Goal: Task Accomplishment & Management: Manage account settings

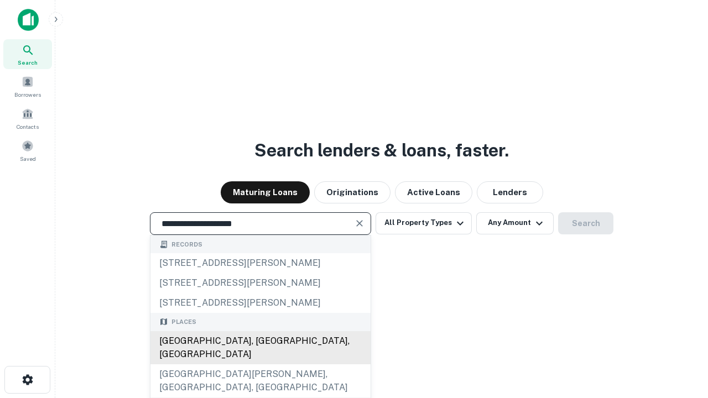
click at [260, 364] on div "[GEOGRAPHIC_DATA], [GEOGRAPHIC_DATA], [GEOGRAPHIC_DATA]" at bounding box center [260, 347] width 220 height 33
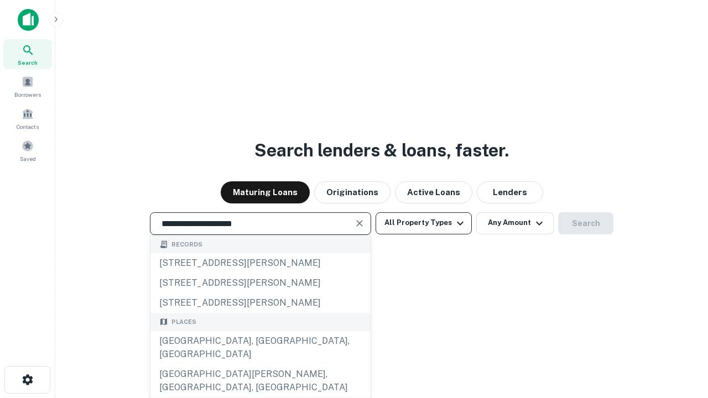
click at [424, 223] on button "All Property Types" at bounding box center [423, 223] width 96 height 22
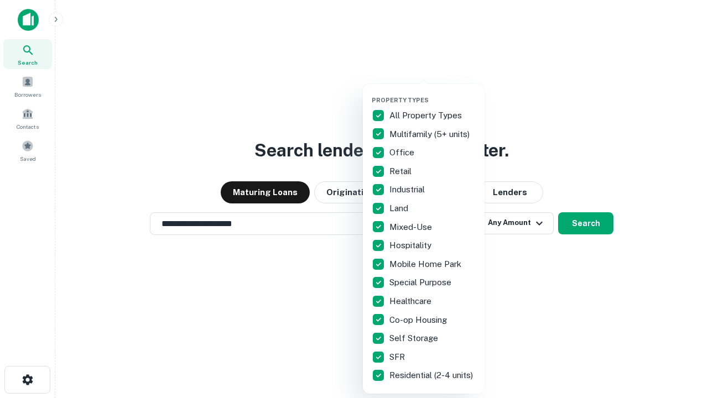
type input "**********"
click at [432, 93] on button "button" at bounding box center [433, 93] width 122 height 1
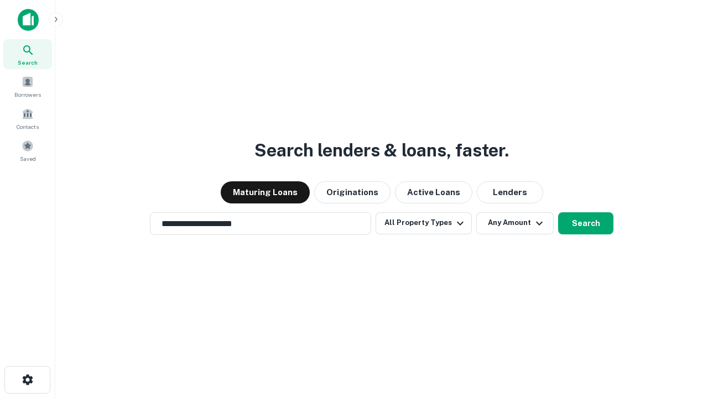
scroll to position [17, 0]
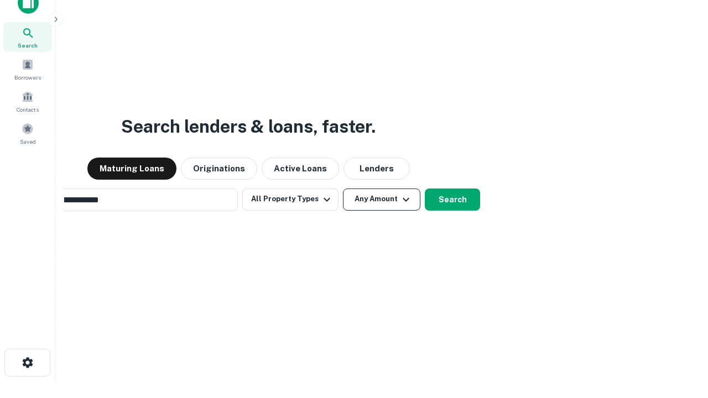
click at [343, 189] on button "Any Amount" at bounding box center [381, 200] width 77 height 22
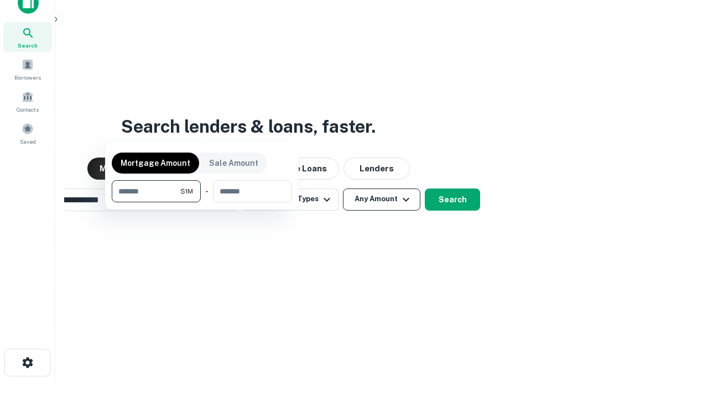
scroll to position [18, 0]
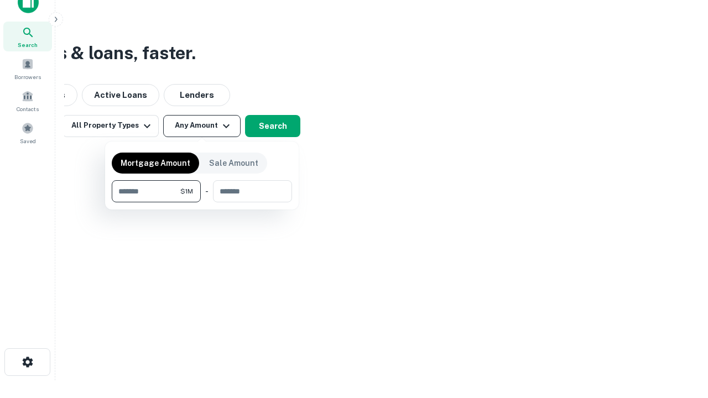
type input "*******"
click at [202, 202] on button "button" at bounding box center [202, 202] width 180 height 1
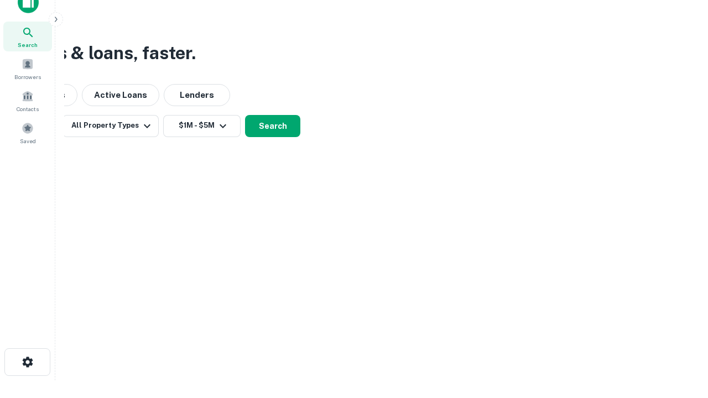
scroll to position [17, 0]
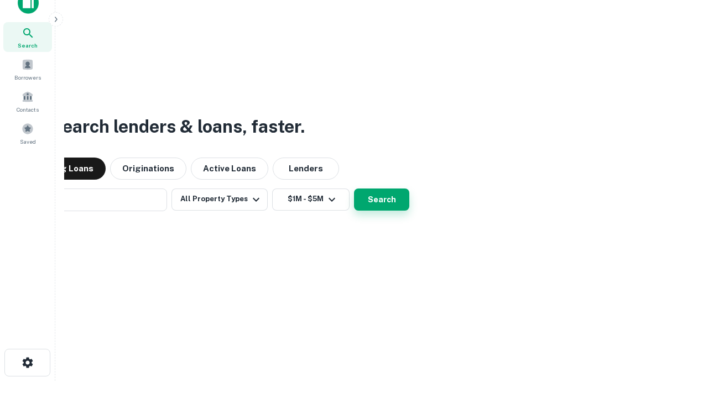
click at [354, 189] on button "Search" at bounding box center [381, 200] width 55 height 22
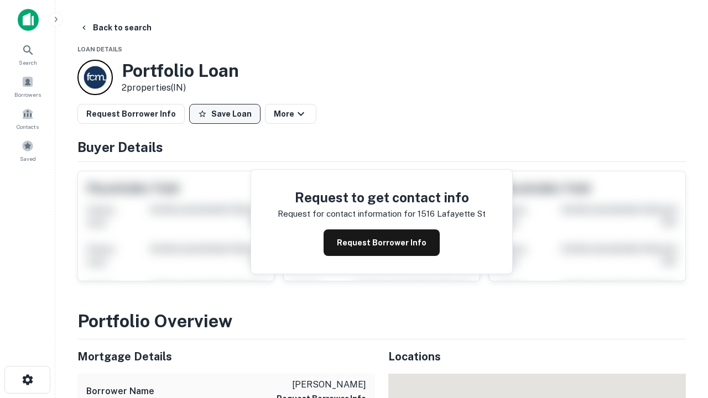
click at [224, 114] on button "Save Loan" at bounding box center [224, 114] width 71 height 20
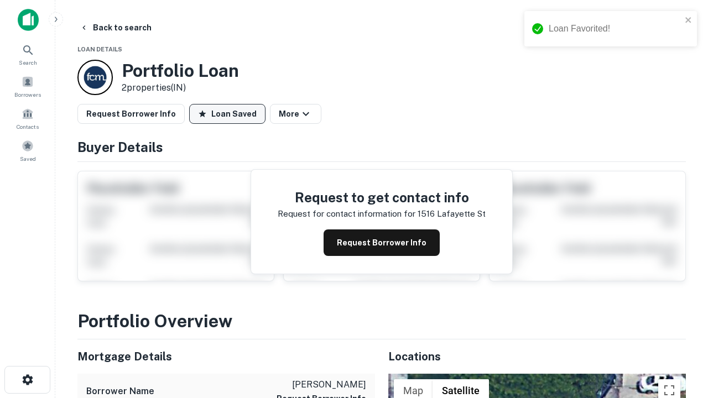
click at [227, 114] on button "Loan Saved" at bounding box center [227, 114] width 76 height 20
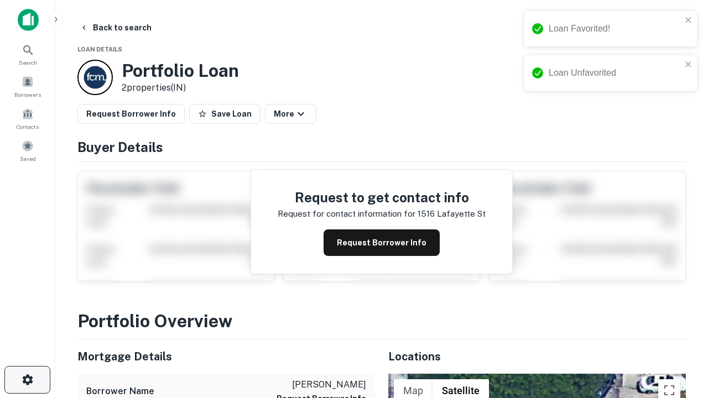
click at [27, 380] on icon "button" at bounding box center [27, 379] width 13 height 13
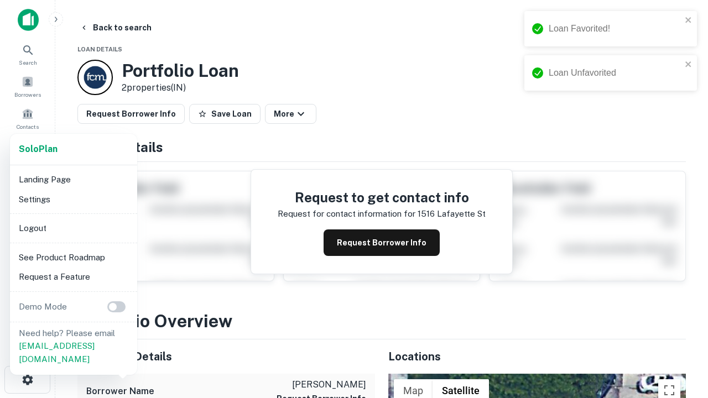
click at [73, 228] on li "Logout" at bounding box center [73, 228] width 118 height 20
